Goal: Task Accomplishment & Management: Manage account settings

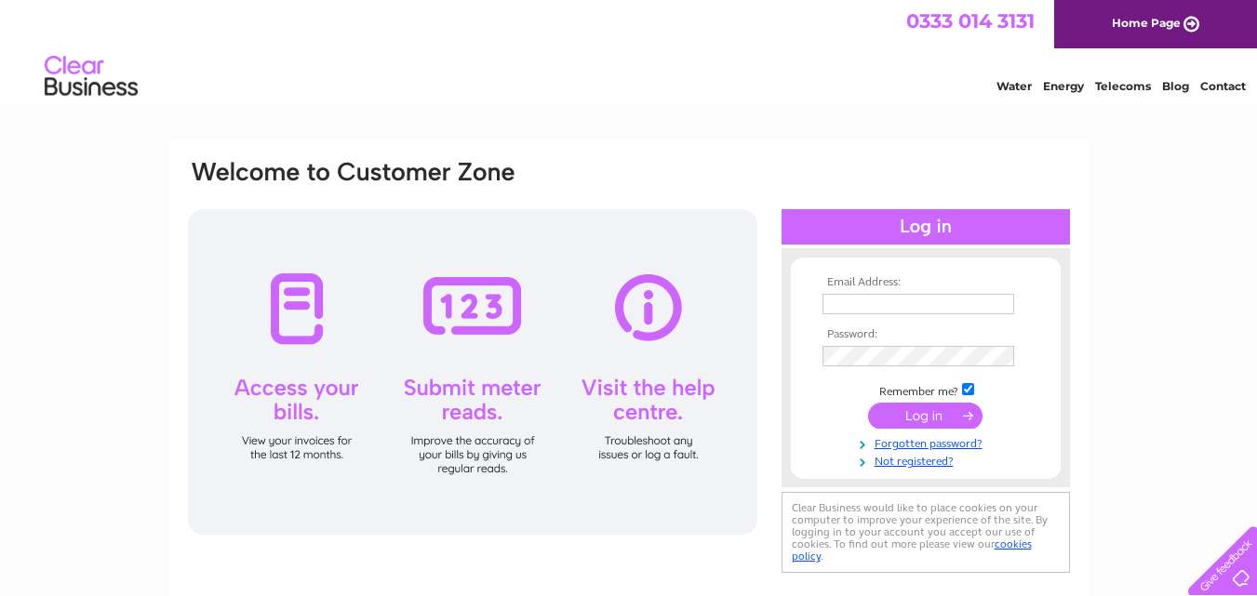
click at [912, 303] on input "text" at bounding box center [918, 304] width 192 height 20
type input "ianrobbie1@hotmail.co.uk"
click at [933, 413] on input "submit" at bounding box center [925, 416] width 114 height 26
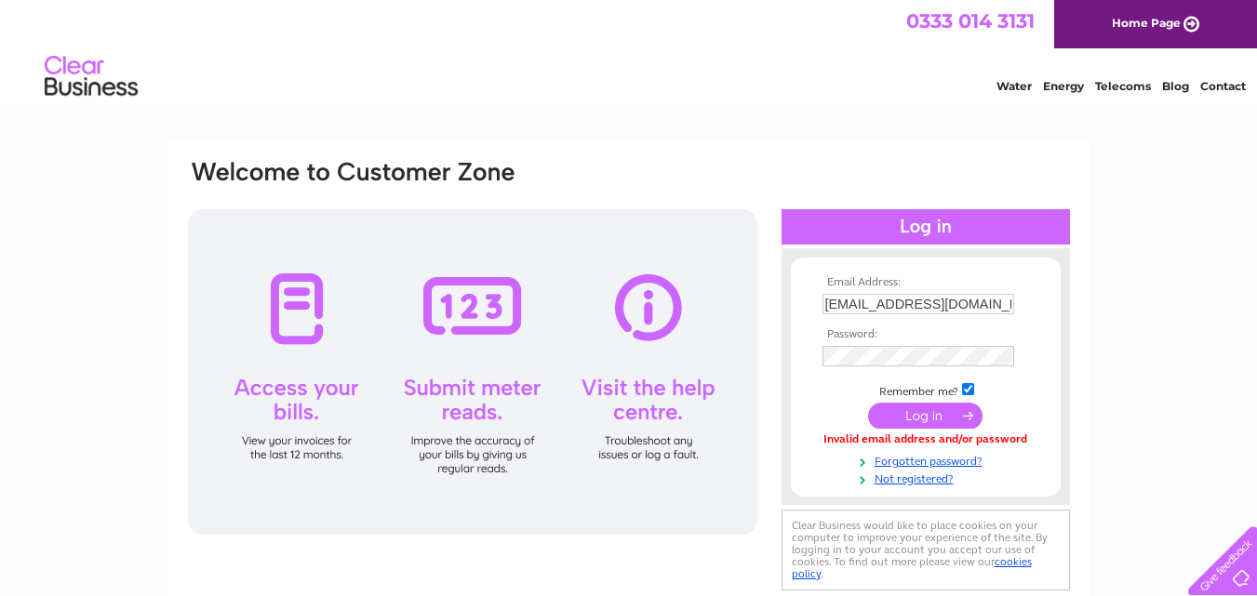
click at [936, 408] on input "submit" at bounding box center [925, 416] width 114 height 26
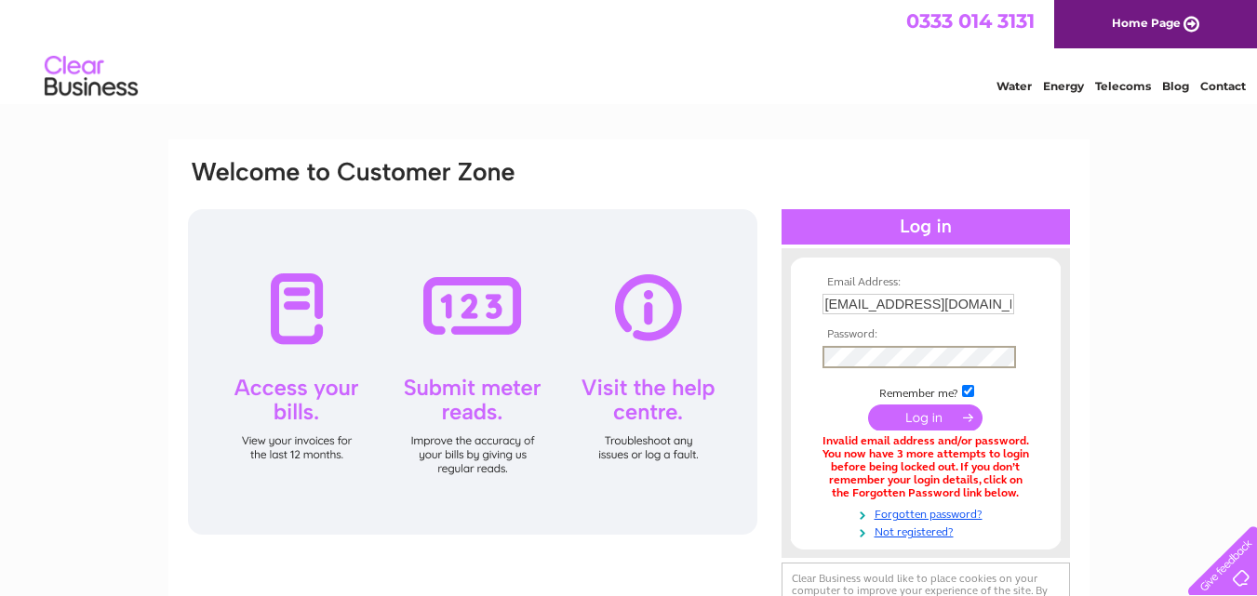
click at [936, 417] on input "submit" at bounding box center [925, 418] width 114 height 26
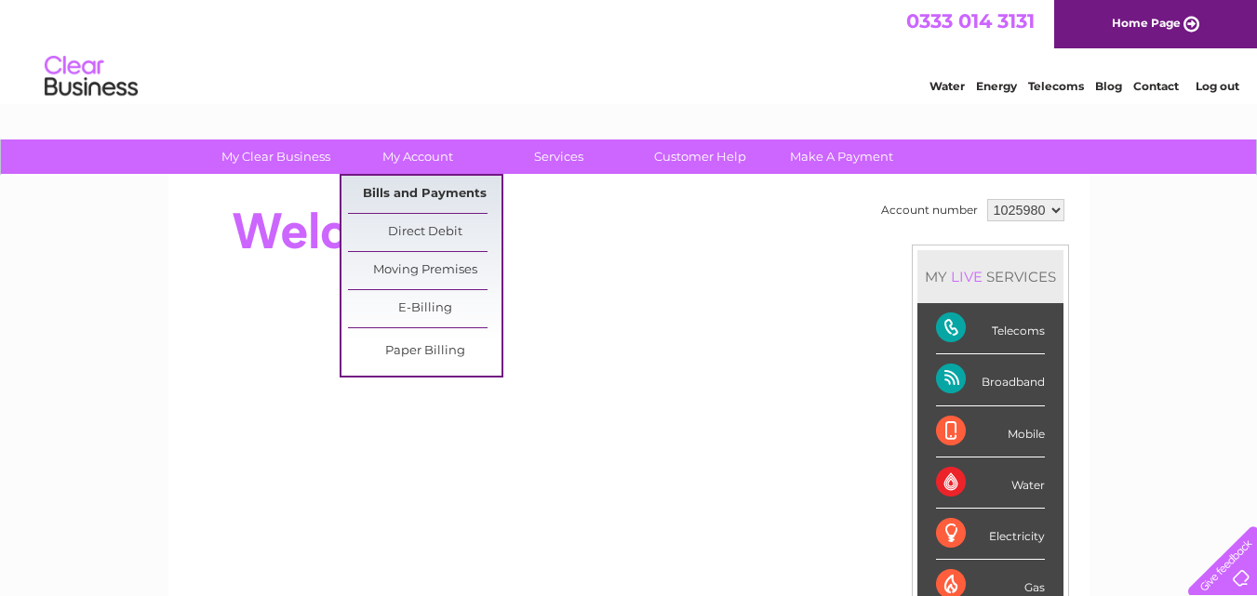
click at [414, 191] on link "Bills and Payments" at bounding box center [425, 194] width 154 height 37
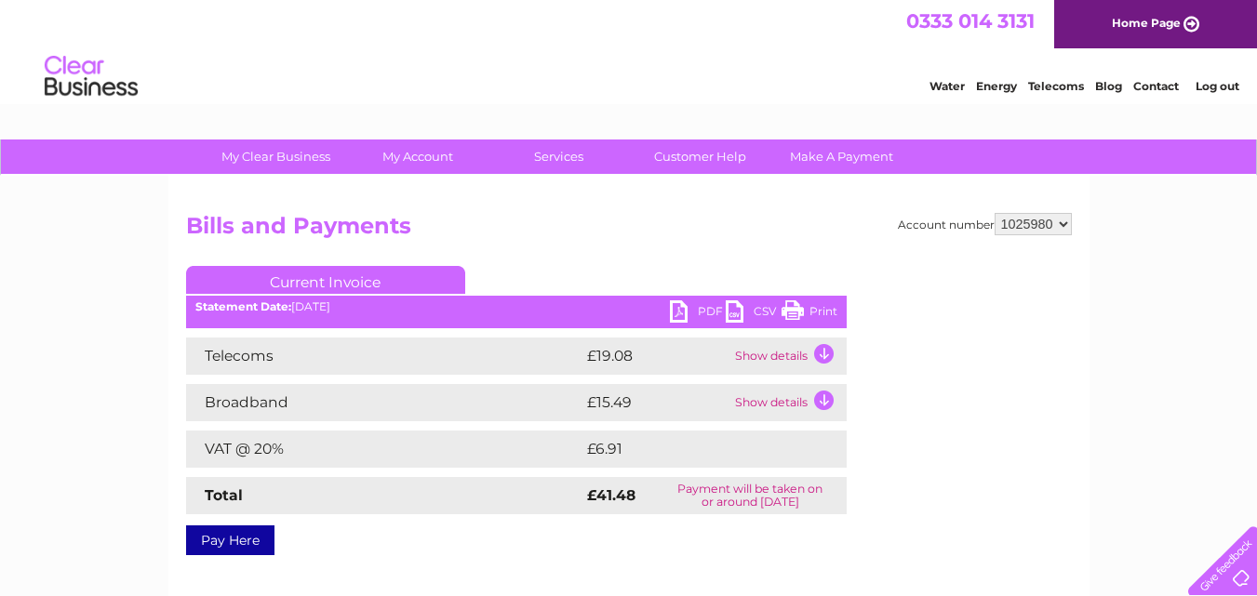
click at [674, 312] on link "PDF" at bounding box center [698, 313] width 56 height 27
click at [1233, 81] on link "Log out" at bounding box center [1217, 86] width 44 height 14
